Goal: Understand process/instructions: Learn about a topic

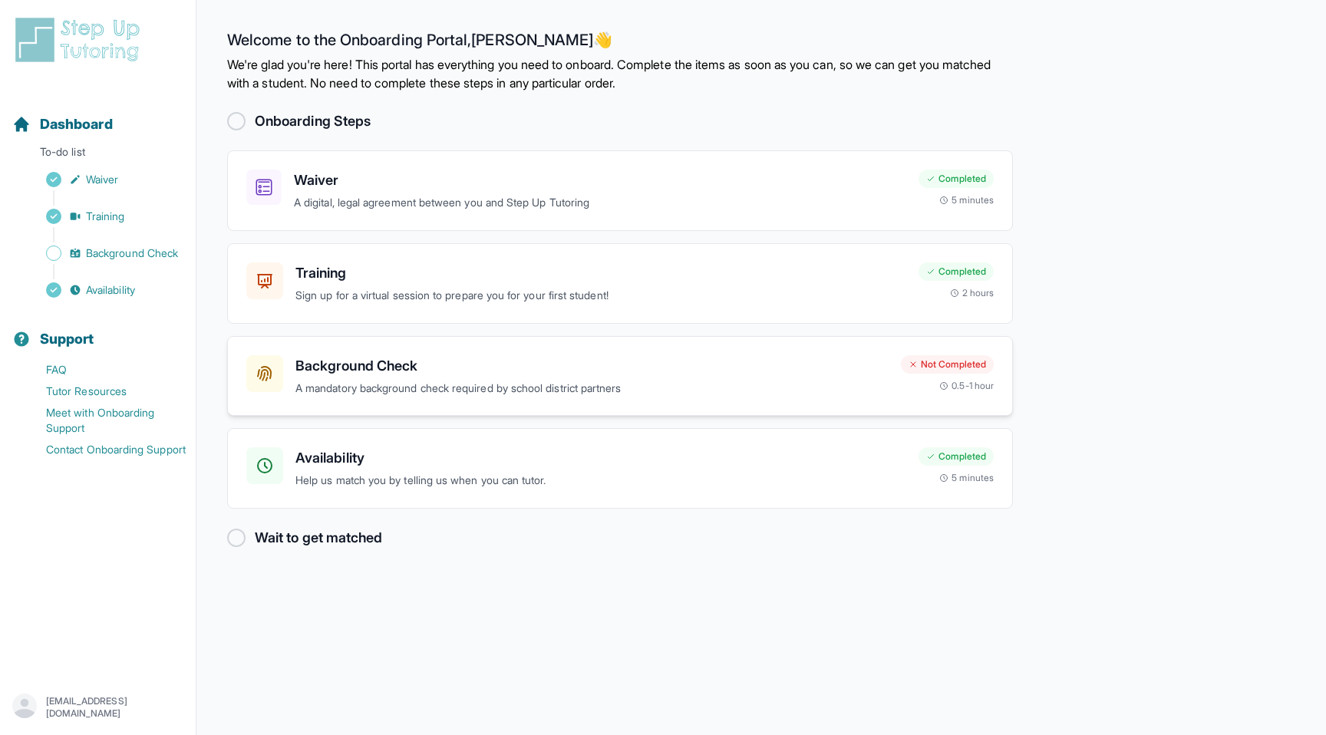
click at [539, 339] on div "Background Check A mandatory background check required by school district partn…" at bounding box center [620, 376] width 786 height 81
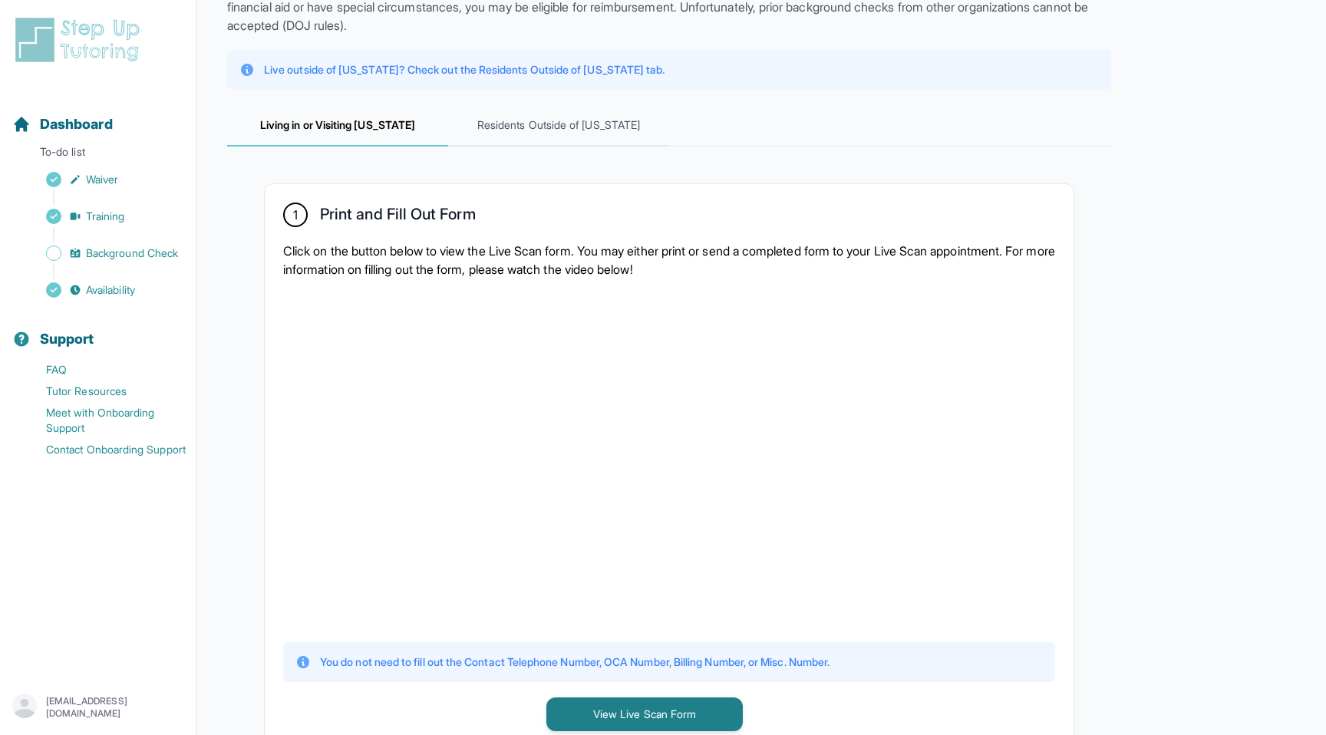
scroll to position [131, 0]
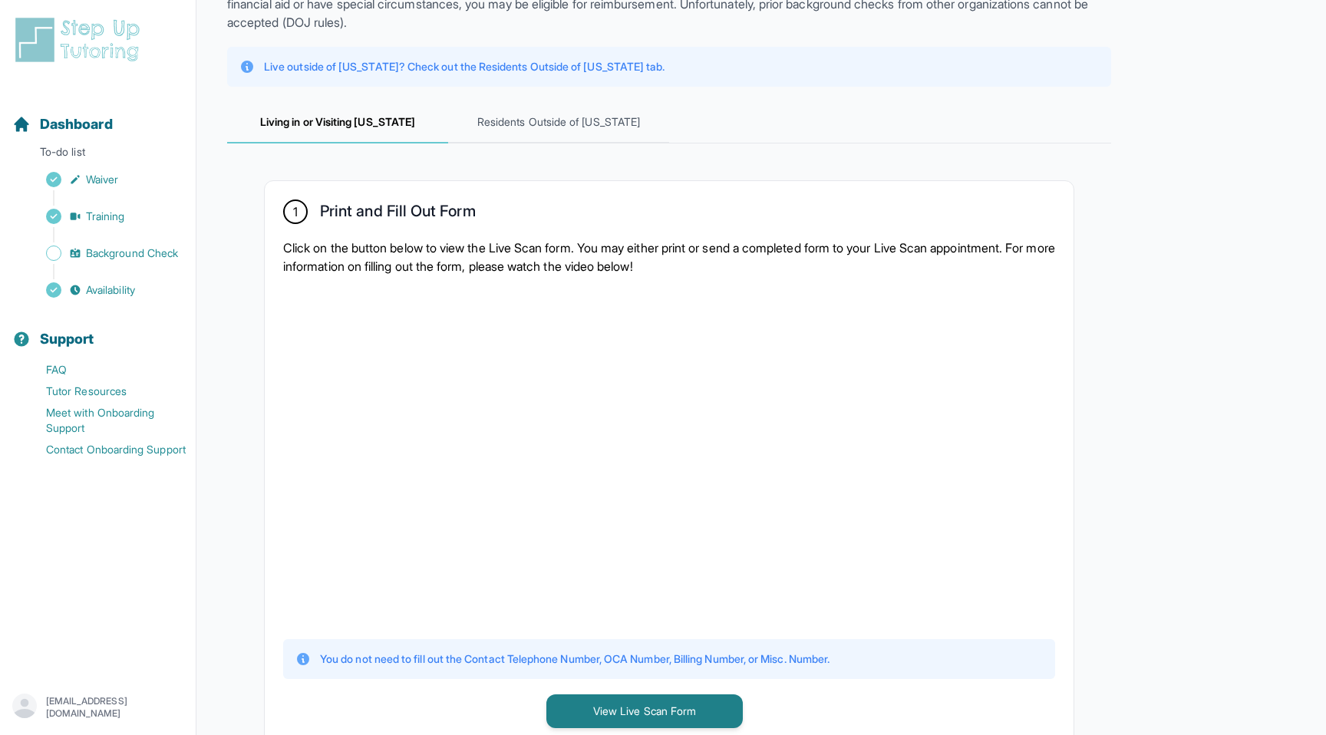
click at [856, 441] on div at bounding box center [669, 456] width 772 height 336
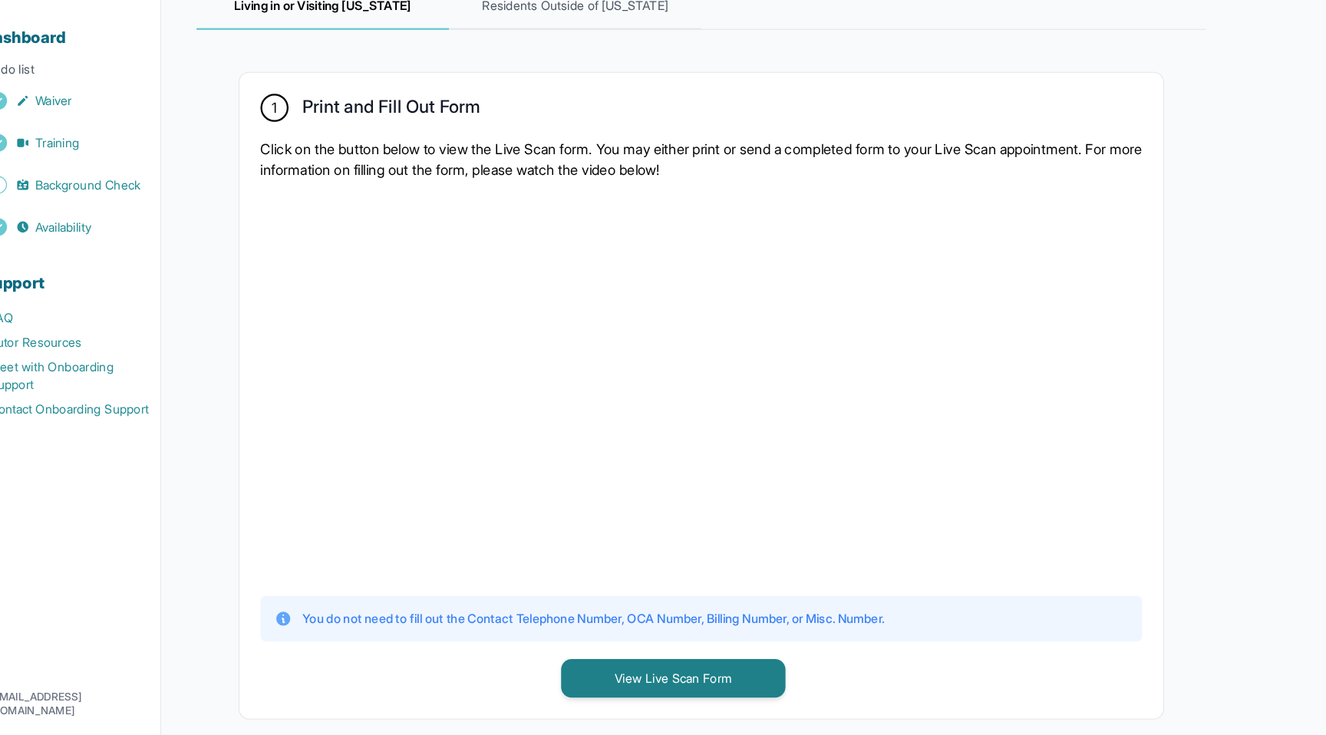
scroll to position [158, 0]
click at [900, 418] on div at bounding box center [669, 429] width 772 height 336
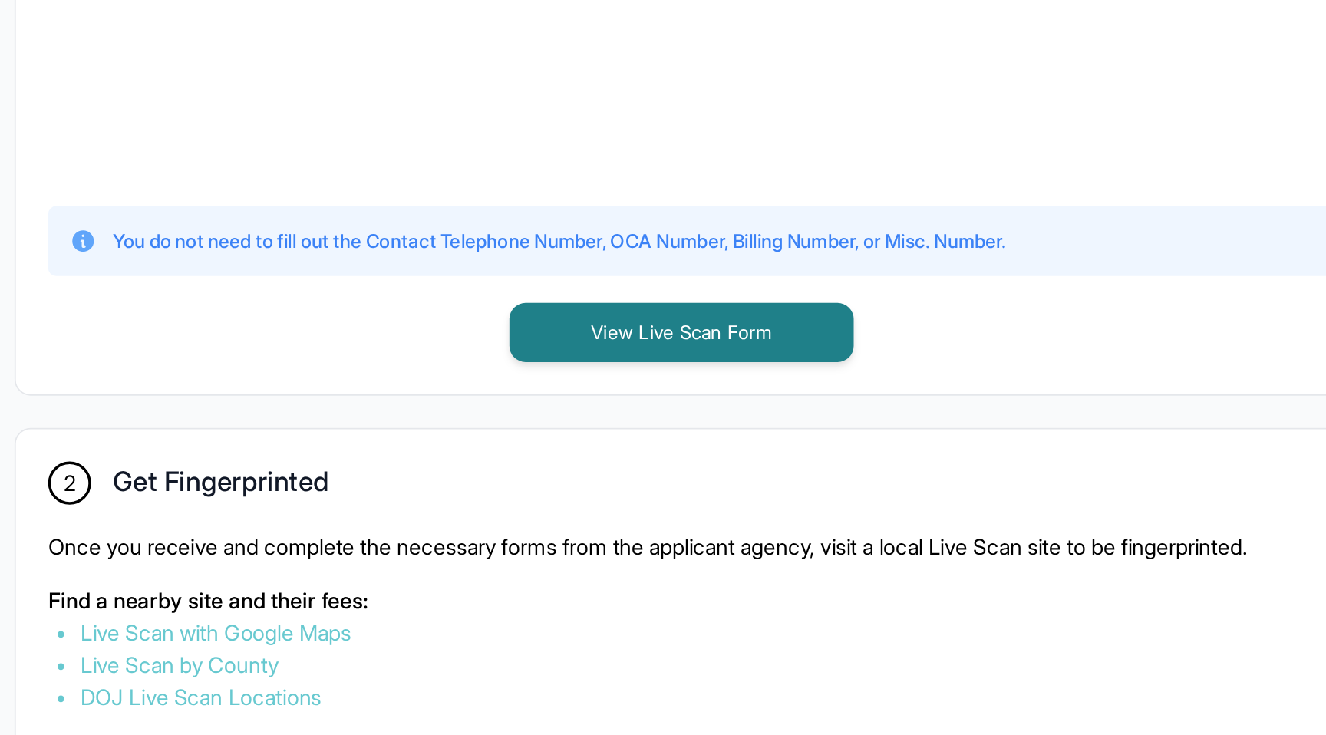
scroll to position [336, 0]
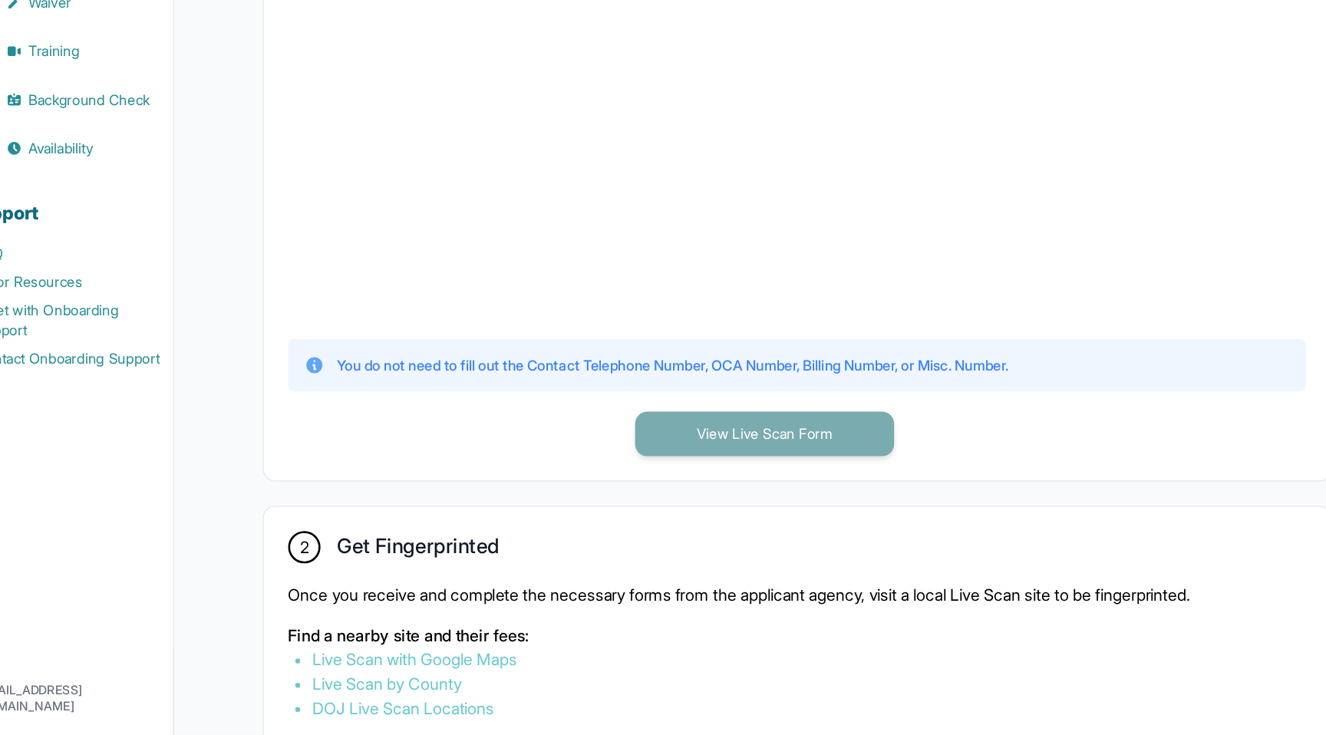
click at [658, 514] on button "View Live Scan Form" at bounding box center [644, 507] width 196 height 34
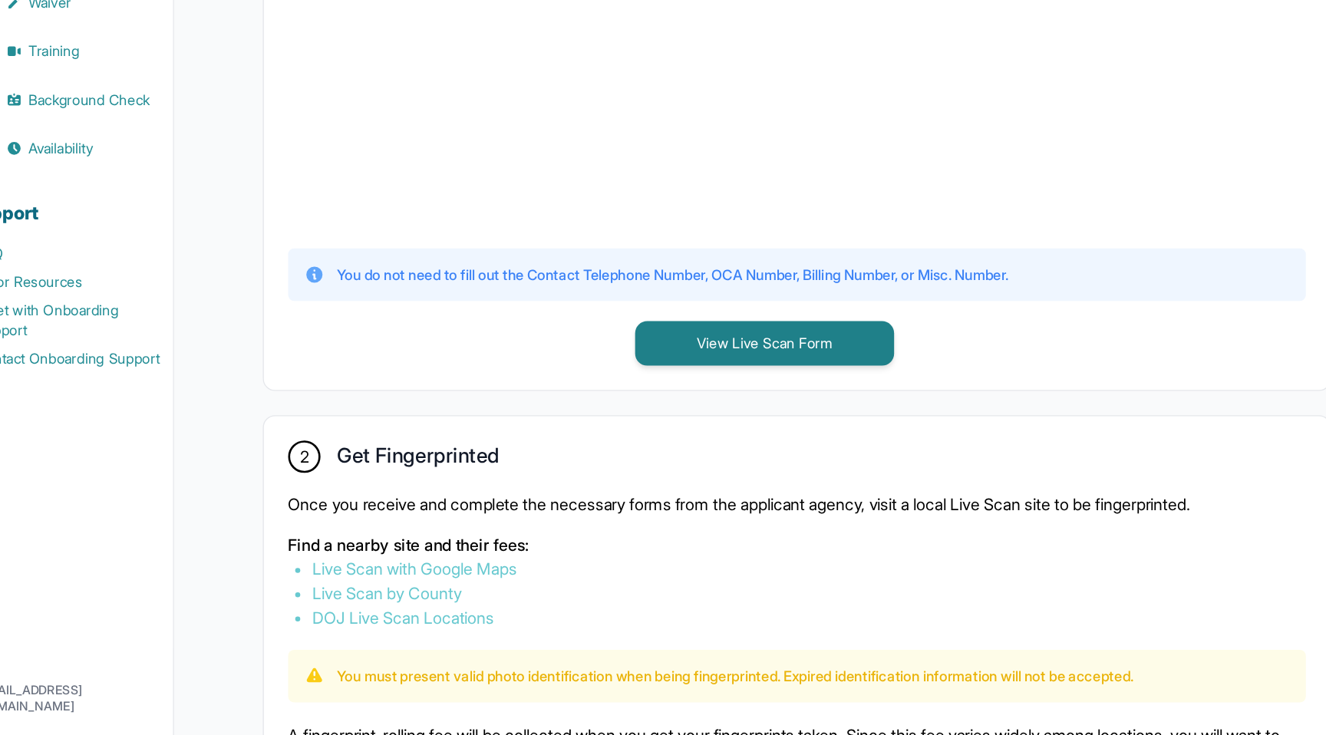
scroll to position [619, 0]
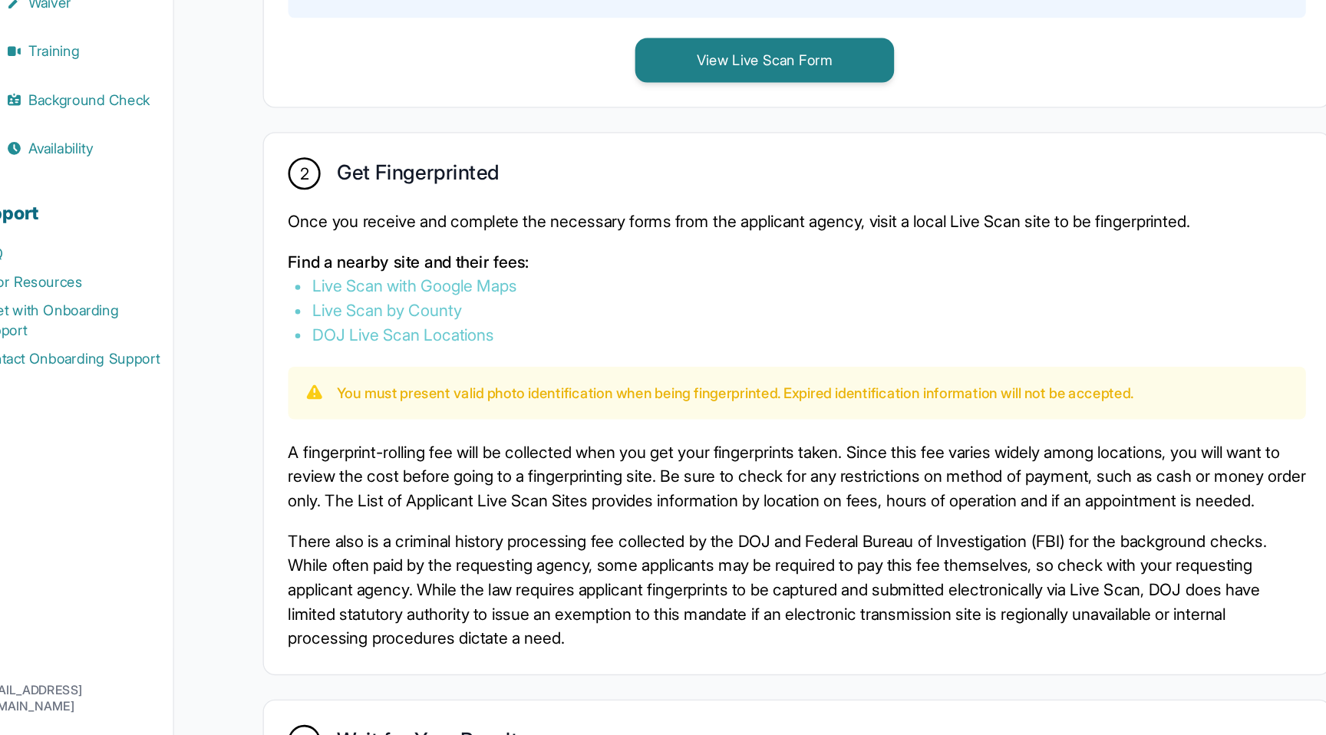
click at [546, 206] on button "View Live Scan Form" at bounding box center [644, 223] width 196 height 34
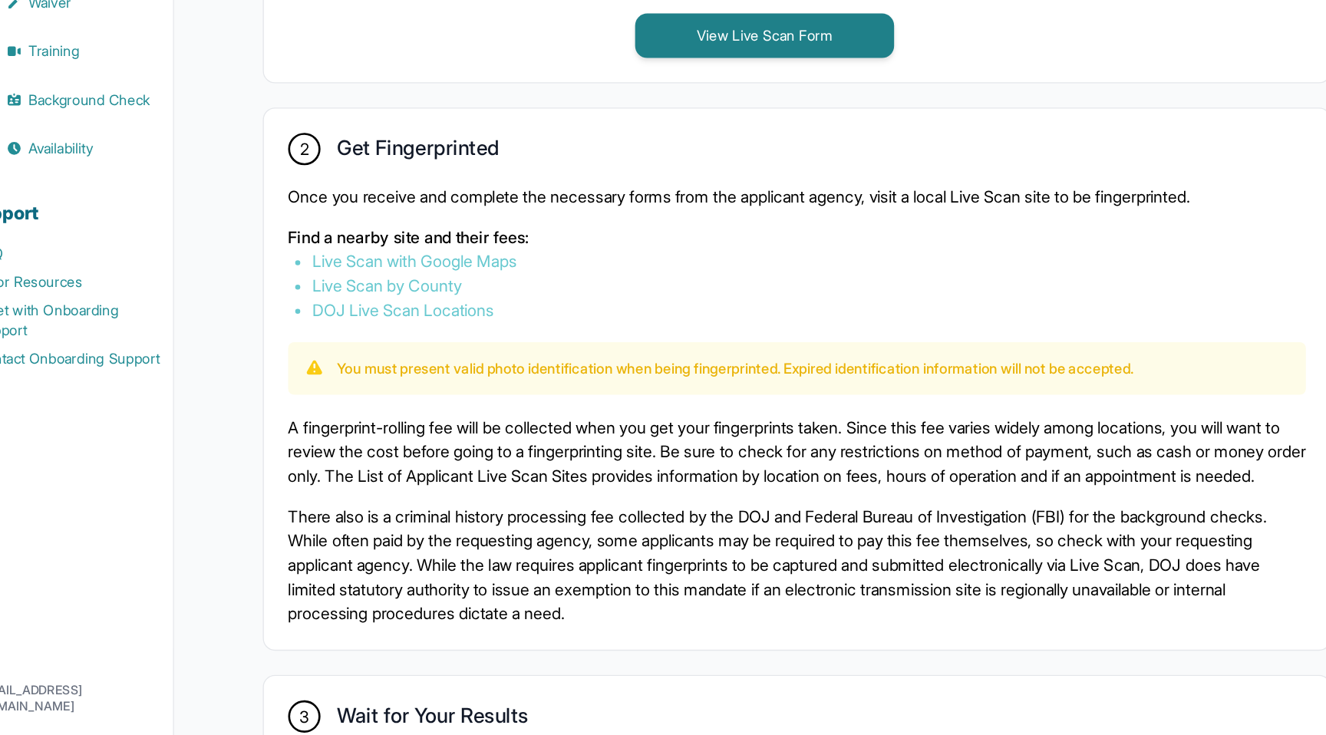
scroll to position [640, 0]
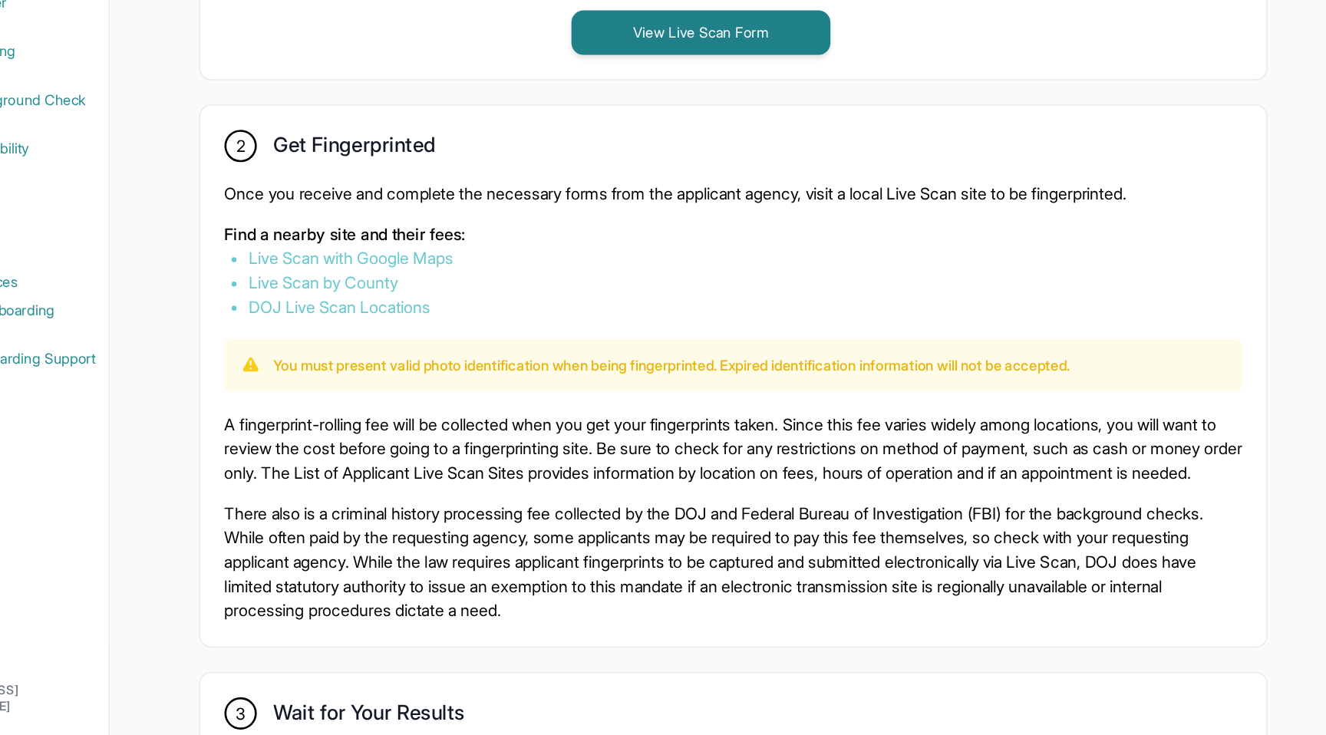
click at [453, 374] on link "Live Scan with Google Maps" at bounding box center [379, 373] width 155 height 15
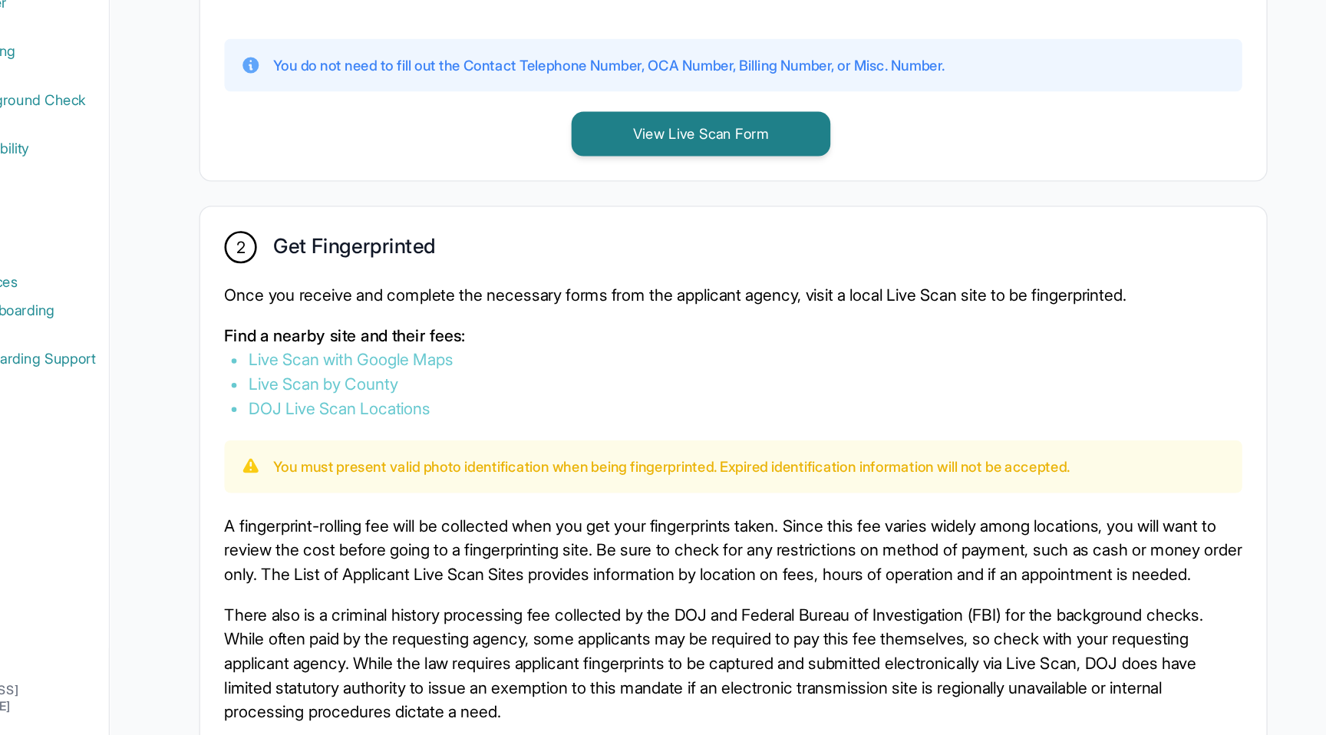
scroll to position [582, 0]
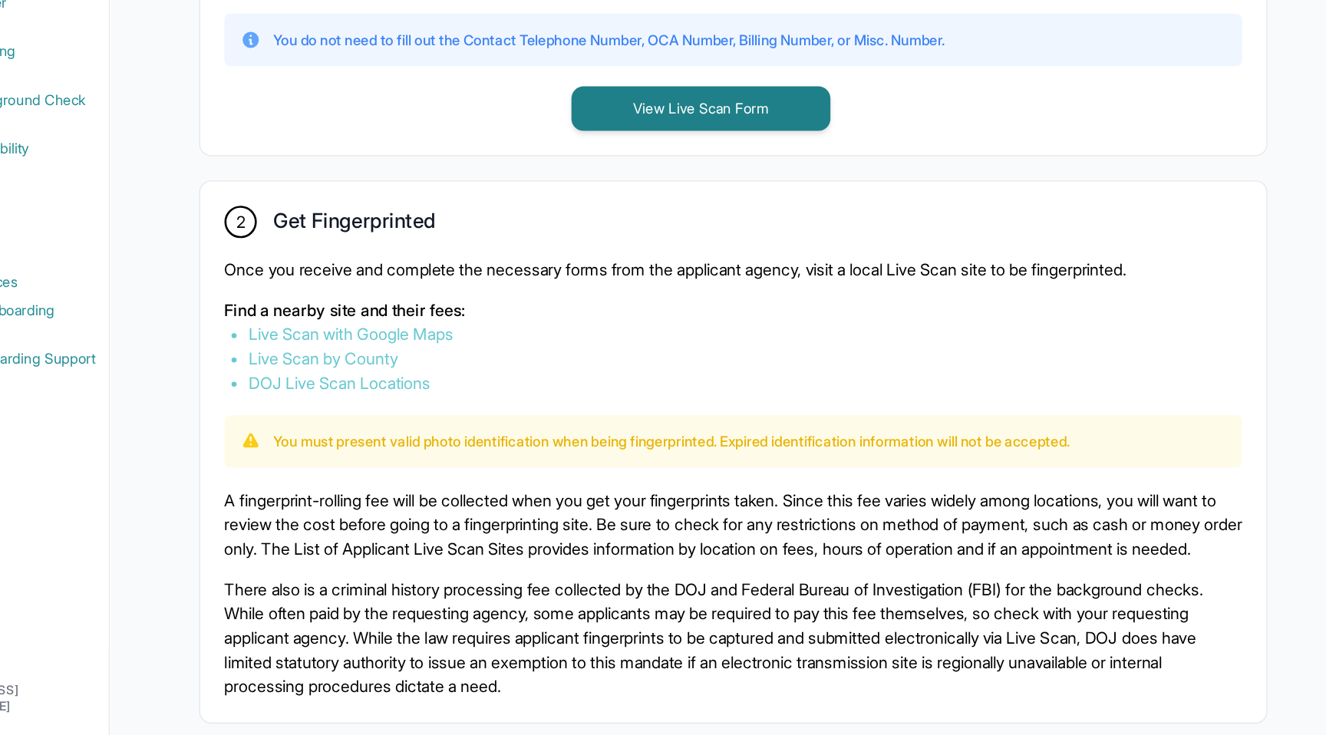
click at [424, 424] on link "Live Scan with Google Maps" at bounding box center [379, 431] width 155 height 15
click at [366, 451] on link "Live Scan by County" at bounding box center [358, 449] width 113 height 15
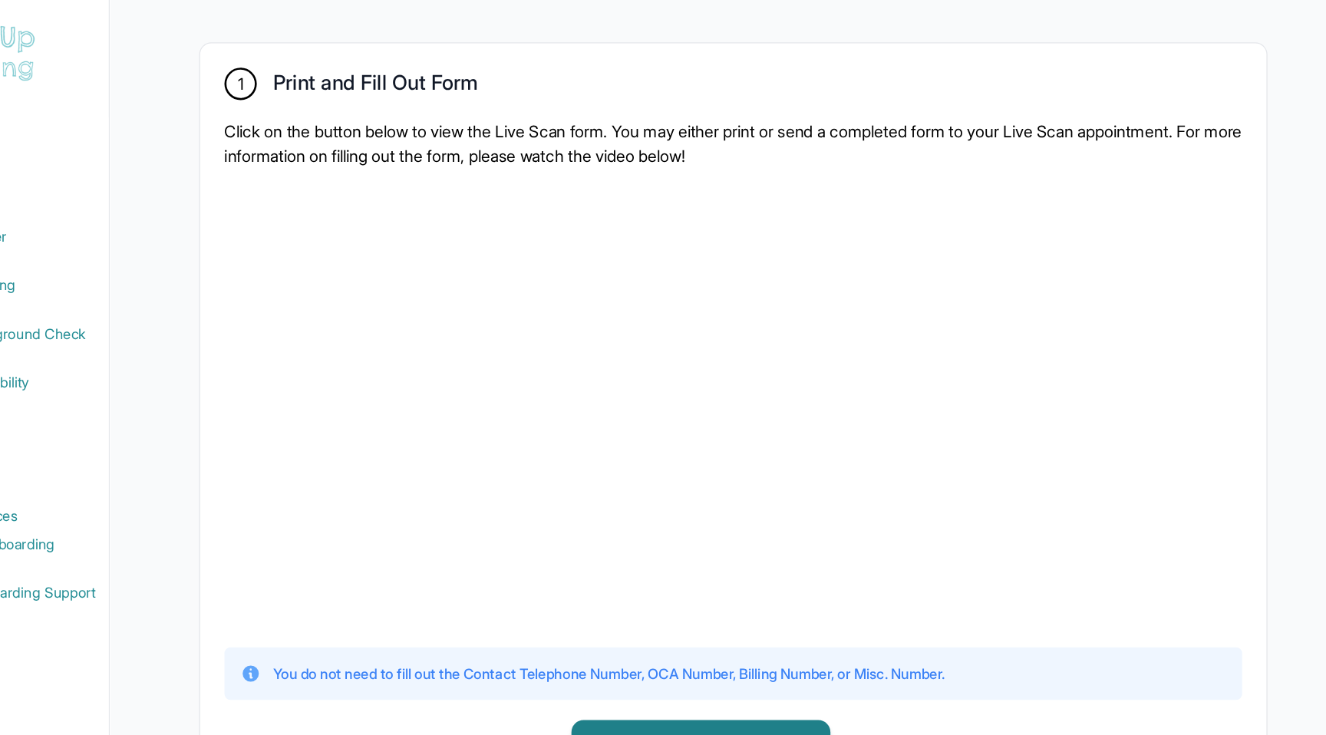
scroll to position [0, 0]
